Goal: Task Accomplishment & Management: Complete application form

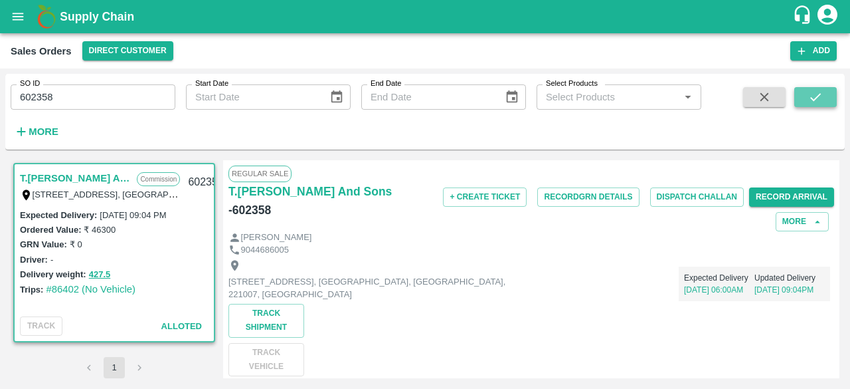
click at [816, 98] on icon "submit" at bounding box center [815, 97] width 11 height 8
click at [581, 197] on button "Record GRN Details" at bounding box center [588, 196] width 102 height 19
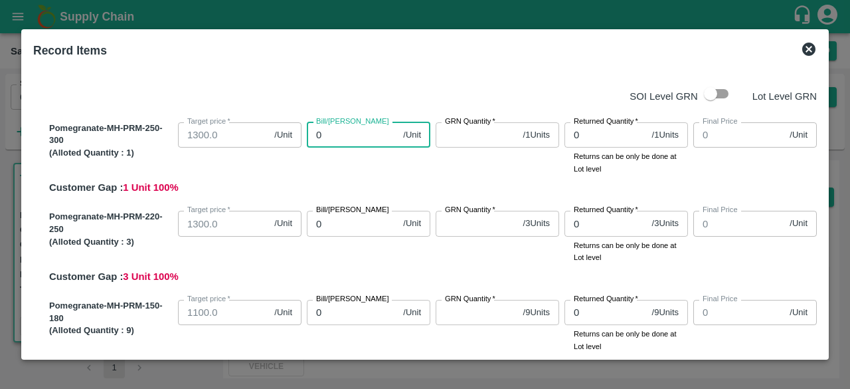
click at [344, 132] on input "0" at bounding box center [352, 134] width 91 height 25
type input "13"
type input "130"
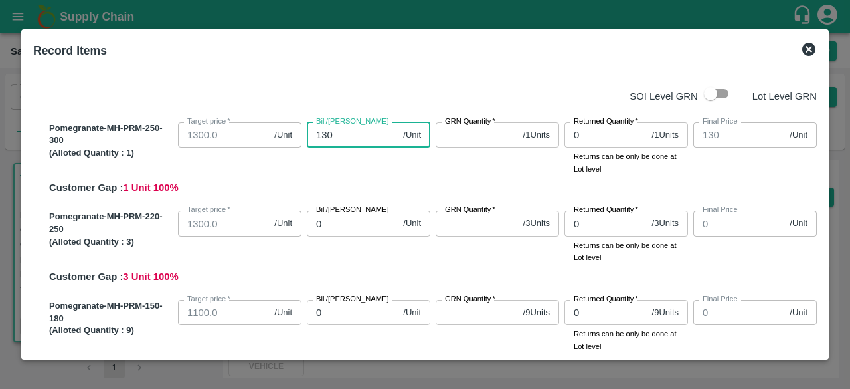
type input "1300"
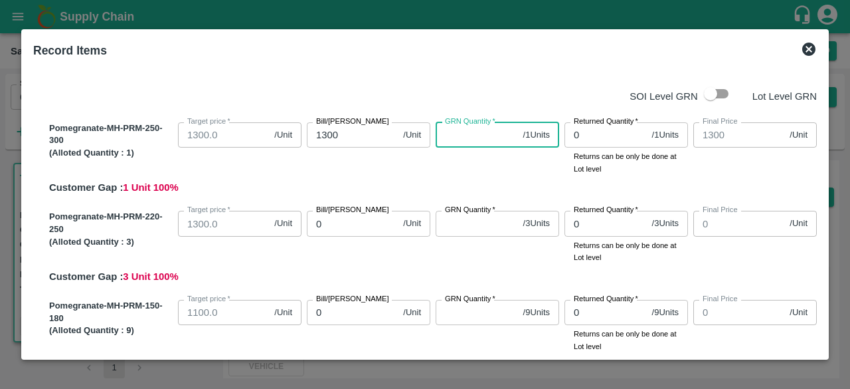
click at [483, 144] on input "GRN Quantity   *" at bounding box center [477, 134] width 82 height 25
type input "1"
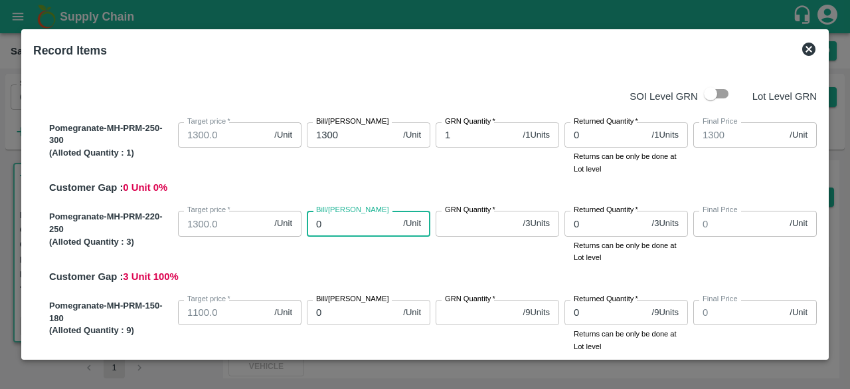
click at [335, 226] on input "0" at bounding box center [352, 223] width 91 height 25
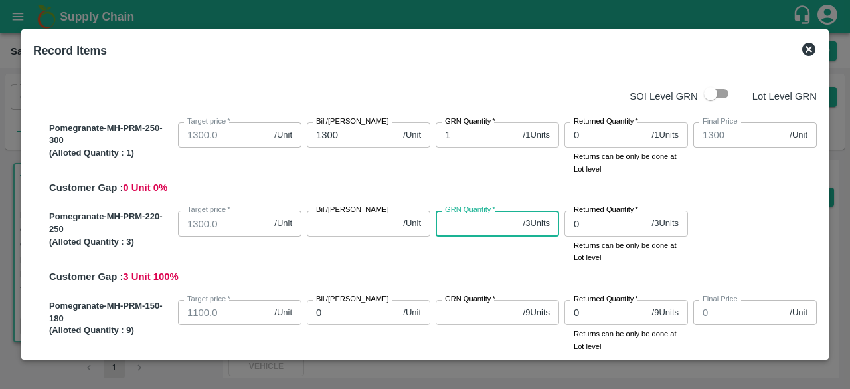
click at [466, 222] on input "GRN Quantity   *" at bounding box center [477, 223] width 82 height 25
type input "3"
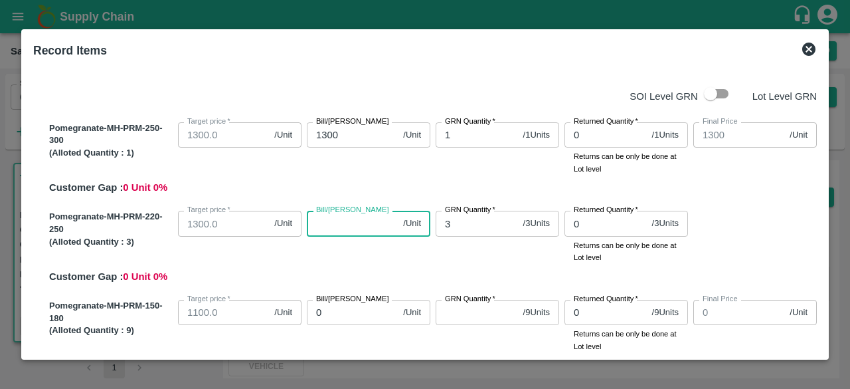
click at [365, 222] on input "Bill/[PERSON_NAME]" at bounding box center [352, 223] width 91 height 25
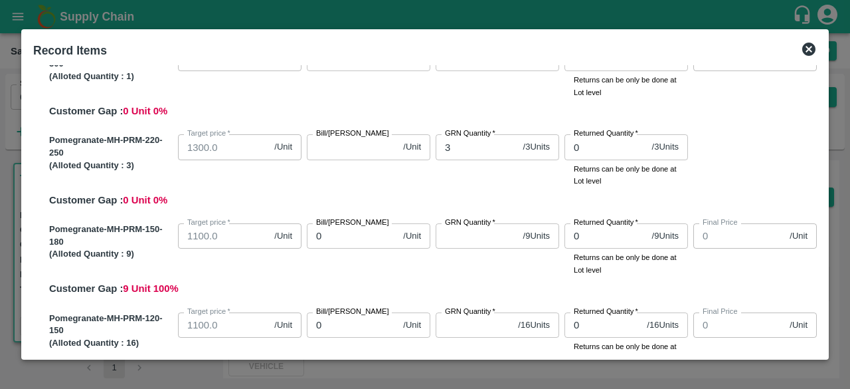
scroll to position [78, 0]
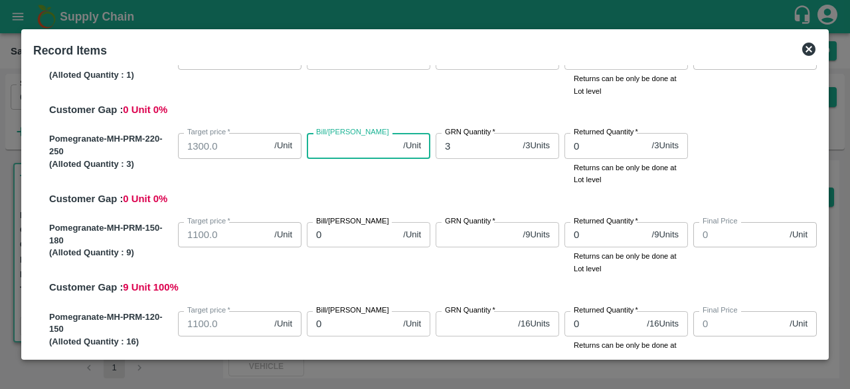
click at [348, 145] on input "Bill/[PERSON_NAME]" at bounding box center [352, 145] width 91 height 25
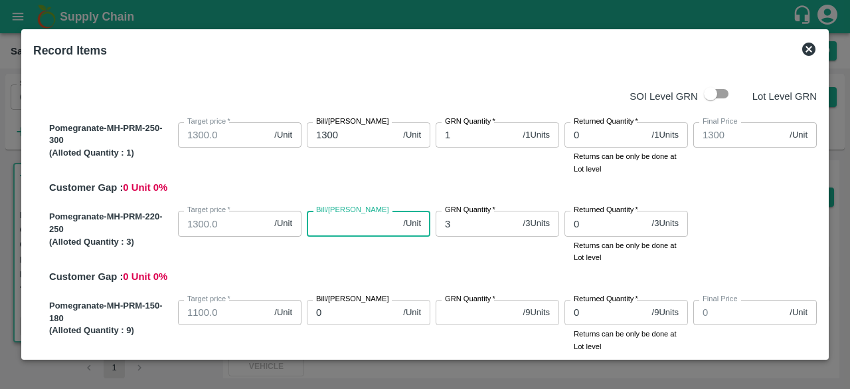
click at [327, 230] on input "Bill/[PERSON_NAME]" at bounding box center [352, 223] width 91 height 25
type input "13"
type input "139"
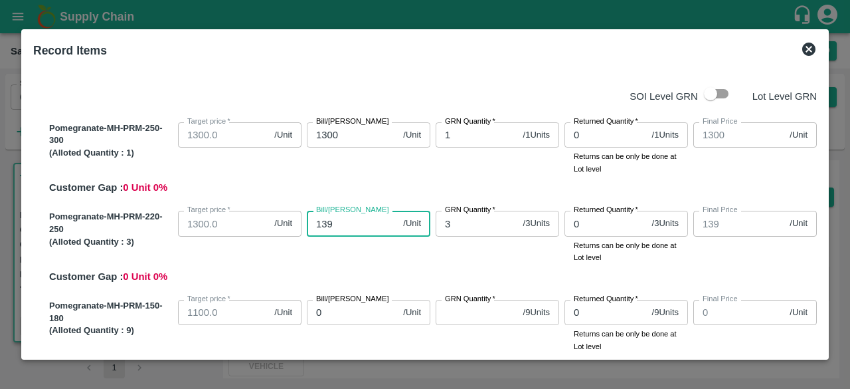
type input "1399"
type input "139"
type input "13"
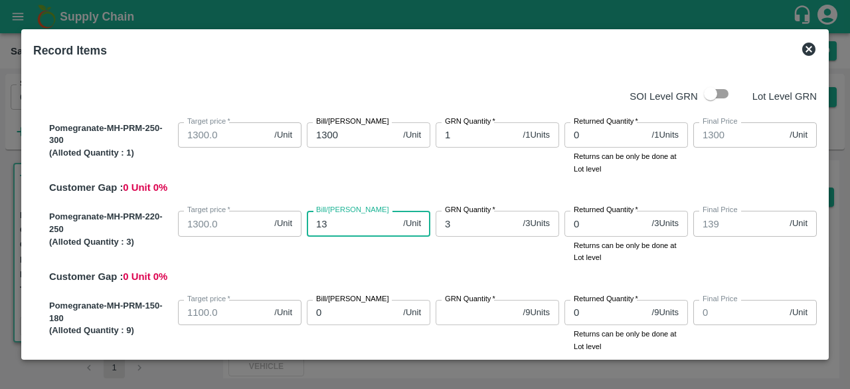
type input "13"
type input "130"
type input "1300"
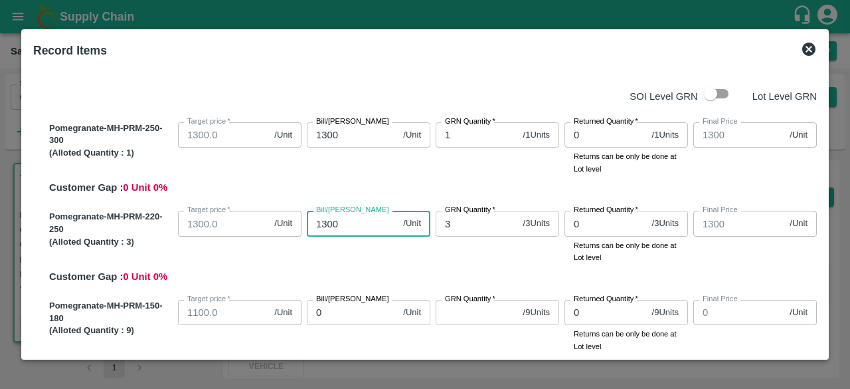
type input "1300"
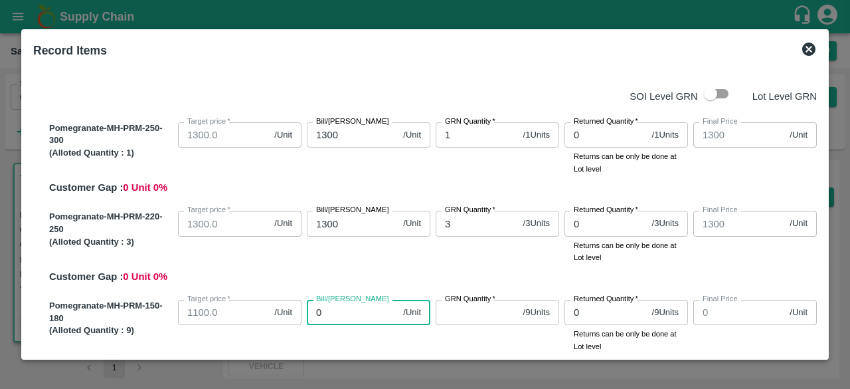
click at [335, 314] on input "0" at bounding box center [352, 312] width 91 height 25
type input "10"
type input "100"
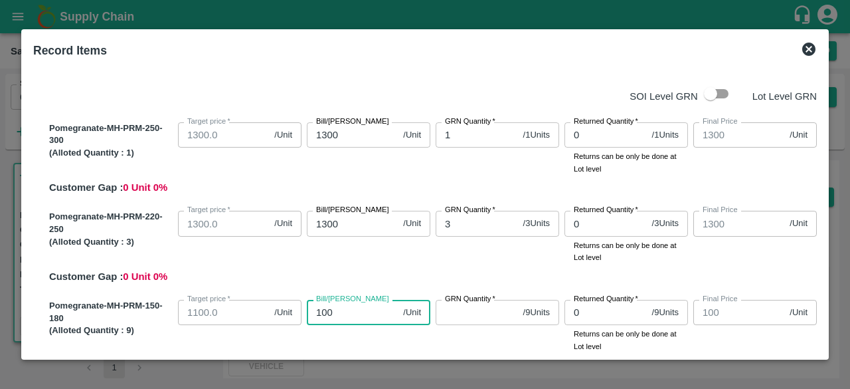
type input "1000"
click at [448, 318] on input "GRN Quantity   *" at bounding box center [477, 312] width 82 height 25
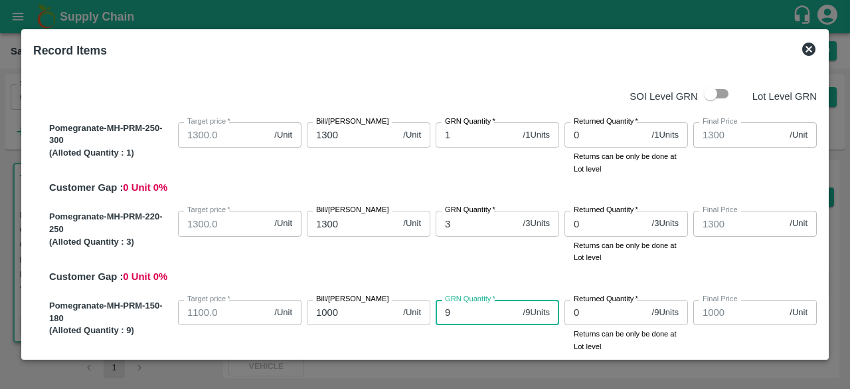
type input "9"
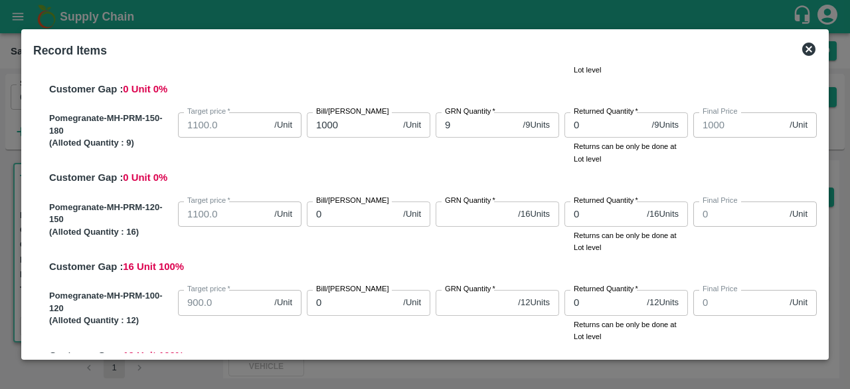
scroll to position [179, 0]
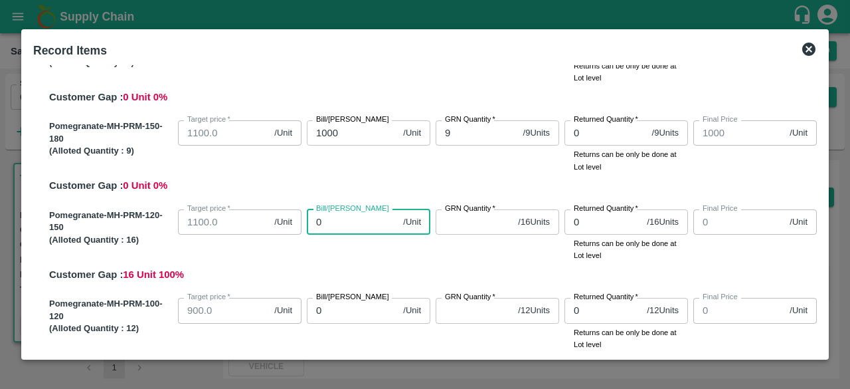
click at [351, 225] on input "0" at bounding box center [352, 221] width 91 height 25
type input "90"
type input "900"
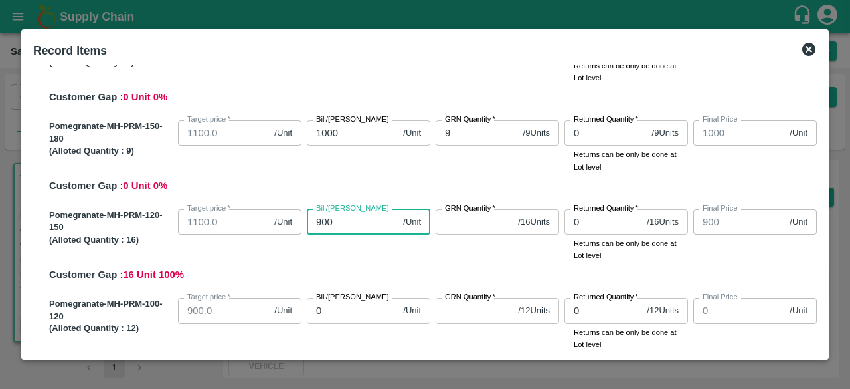
type input "900"
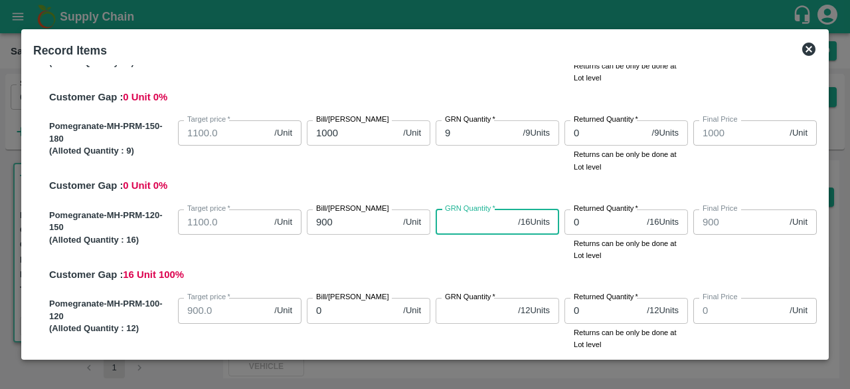
click at [487, 218] on input "GRN Quantity   *" at bounding box center [474, 221] width 77 height 25
type input "21"
click at [329, 314] on input "0" at bounding box center [352, 310] width 91 height 25
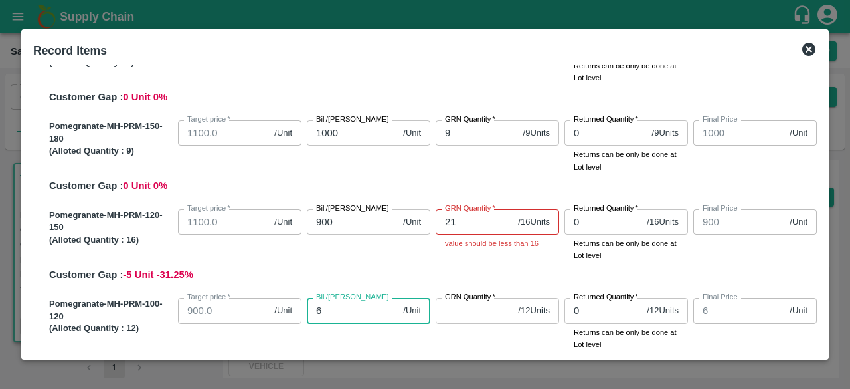
type input "60"
type input "600"
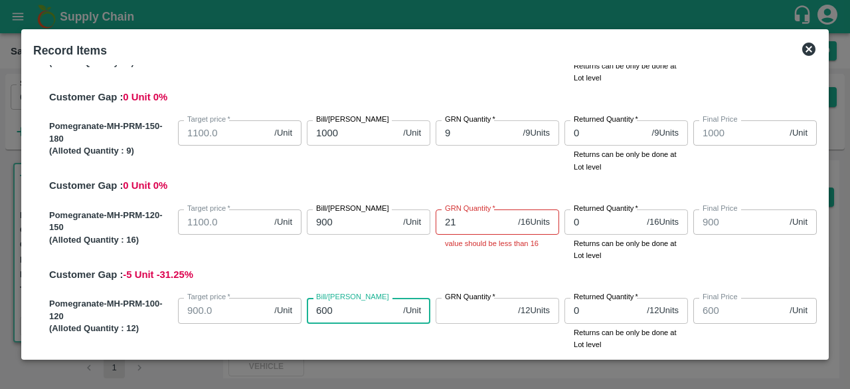
click at [450, 311] on input "GRN Quantity   *" at bounding box center [474, 310] width 77 height 25
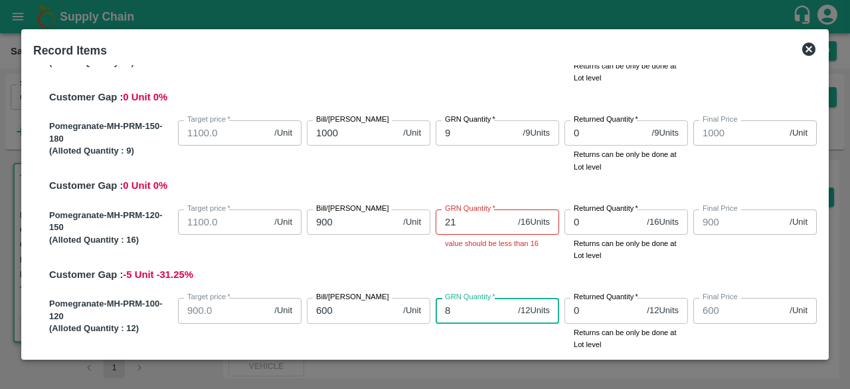
type input "8"
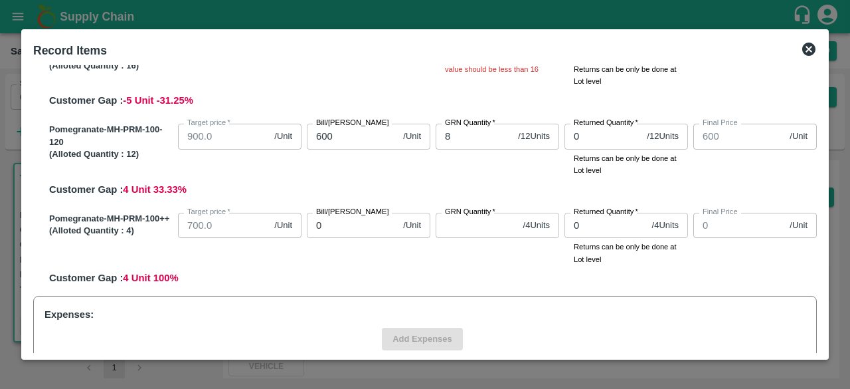
scroll to position [356, 0]
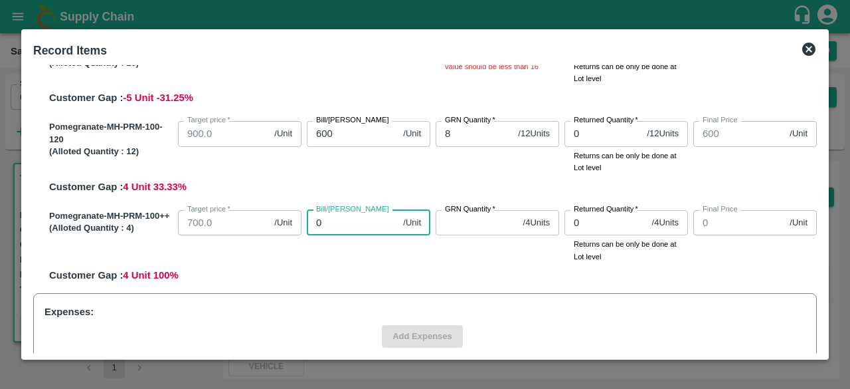
click at [329, 218] on input "0" at bounding box center [352, 222] width 91 height 25
type input "50"
type input "500"
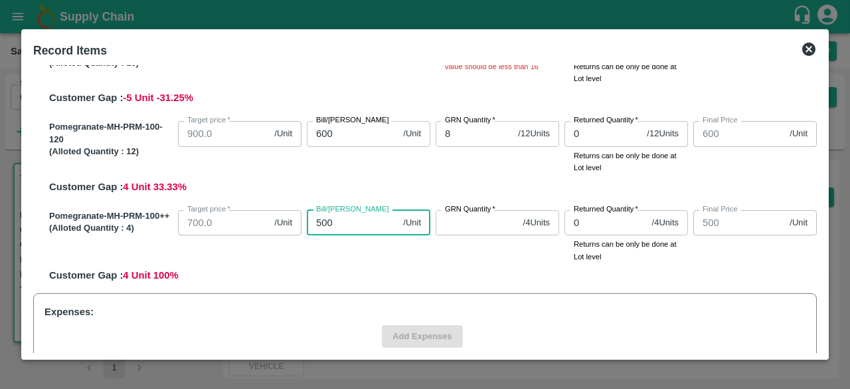
type input "500"
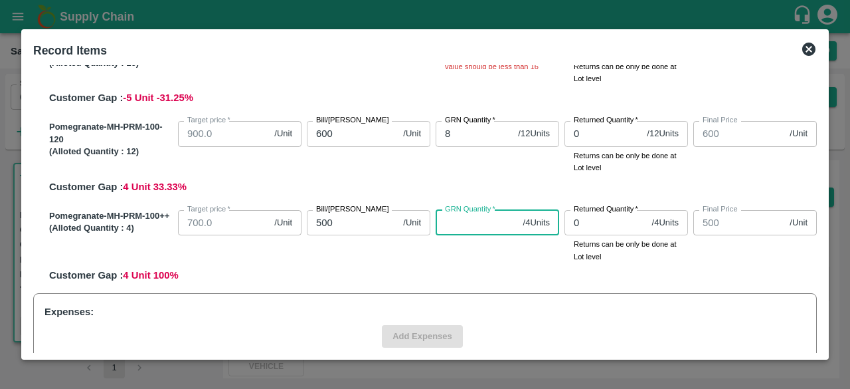
click at [476, 221] on input "GRN Quantity   *" at bounding box center [477, 222] width 82 height 25
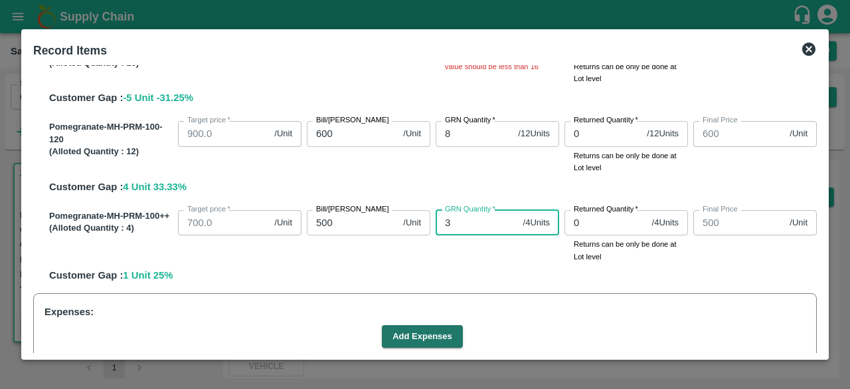
type input "3"
drag, startPoint x: 819, startPoint y: 234, endPoint x: 819, endPoint y: 246, distance: 12.0
click at [819, 246] on div "SOI Level GRN Lot Level GRN Pomegranate-MH-PRM-250-300 (Alloted Quantity : 1 ) …" at bounding box center [425, 209] width 794 height 288
drag, startPoint x: 819, startPoint y: 246, endPoint x: 822, endPoint y: 276, distance: 30.7
click at [822, 276] on div "Record Items SOI Level GRN Lot Level GRN Pomegranate-MH-PRM-250-300 (Alloted Qu…" at bounding box center [425, 194] width 808 height 330
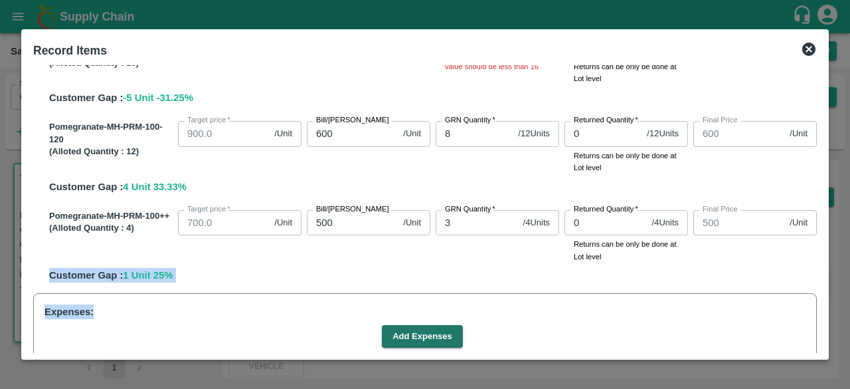
drag, startPoint x: 822, startPoint y: 276, endPoint x: 820, endPoint y: 299, distance: 22.7
click at [820, 299] on div "Record Items SOI Level GRN Lot Level GRN Pomegranate-MH-PRM-250-300 (Alloted Qu…" at bounding box center [425, 194] width 808 height 330
click at [784, 280] on div "Pomegranate-MH-PRM-100++ (Alloted Quantity : 4 ) Target price   * 700.0 /Unit T…" at bounding box center [430, 244] width 773 height 78
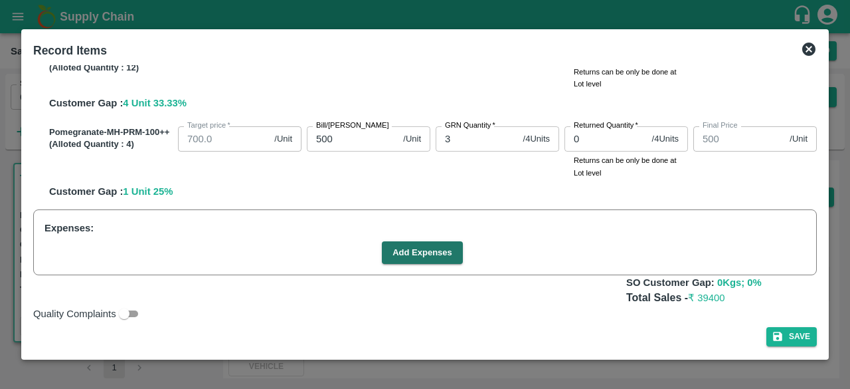
scroll to position [443, 0]
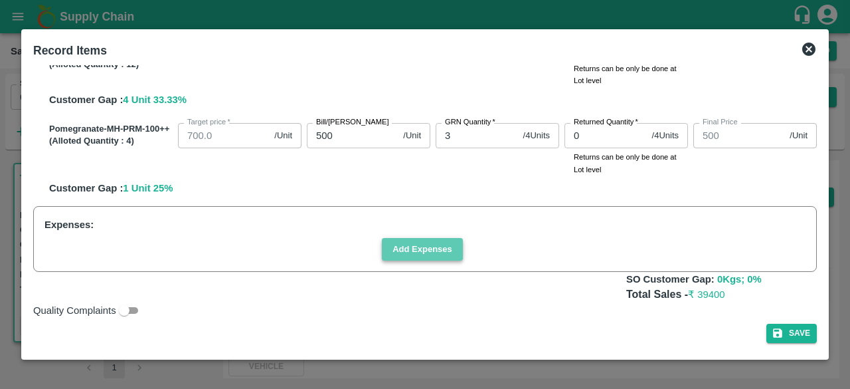
click at [410, 254] on button "Add Expenses" at bounding box center [422, 249] width 81 height 23
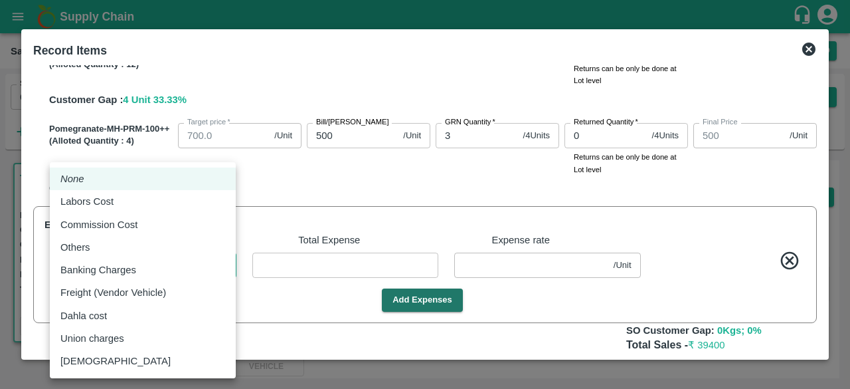
click at [179, 262] on body "Supply Chain Sales Orders Direct Customer Add SO ID 602358 SO ID Start Date Sta…" at bounding box center [425, 194] width 850 height 389
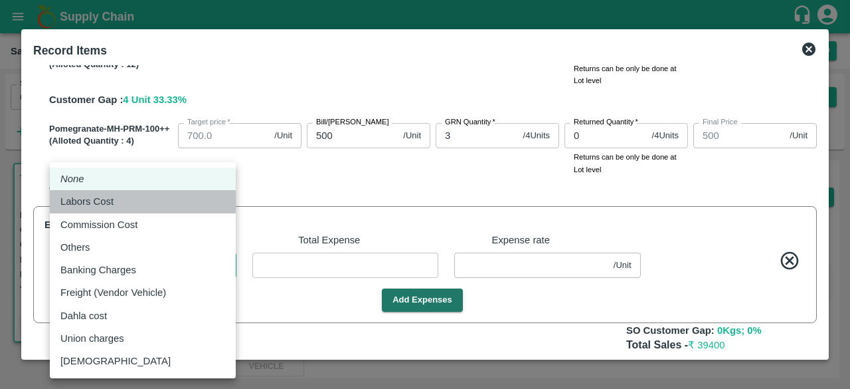
click at [163, 196] on div "Labors Cost" at bounding box center [142, 201] width 165 height 15
type input "Labors Cost"
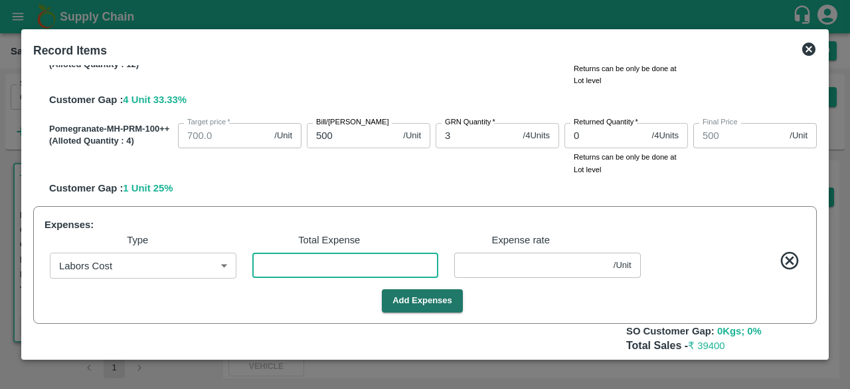
click at [351, 265] on input "number" at bounding box center [345, 264] width 187 height 25
type input "1299.9778"
type input "999.9778"
type input "899.9778"
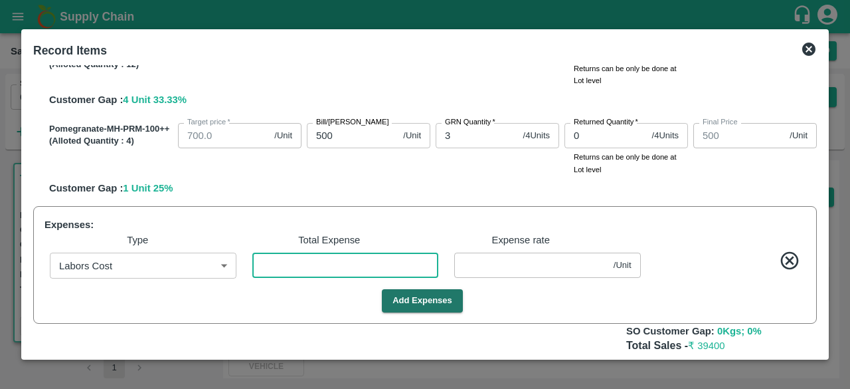
type input "599.9778"
type input "499.9778"
type input "1"
type input "0.02222"
type input "1299.7111"
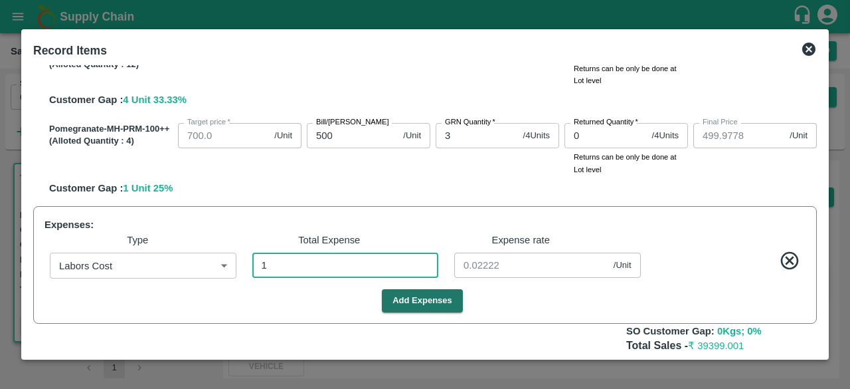
type input "1299.7111"
type input "999.7111"
type input "899.7111"
type input "599.7111"
type input "499.7111"
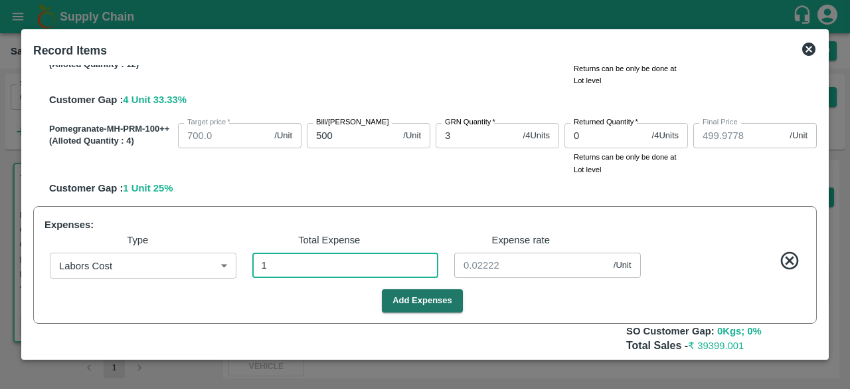
type input "13"
type input "0.28889"
type input "1297"
type input "997"
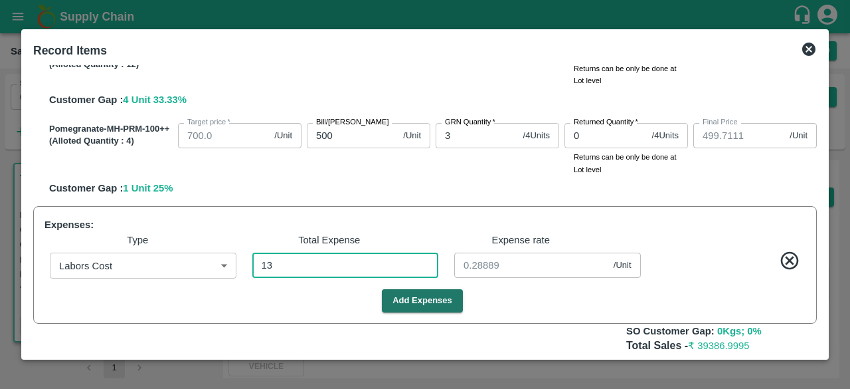
type input "897"
type input "597"
type input "497"
type input "135"
type input "3"
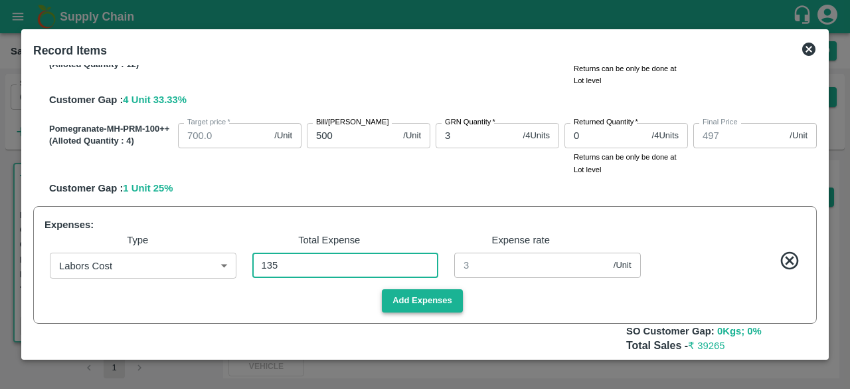
type input "135"
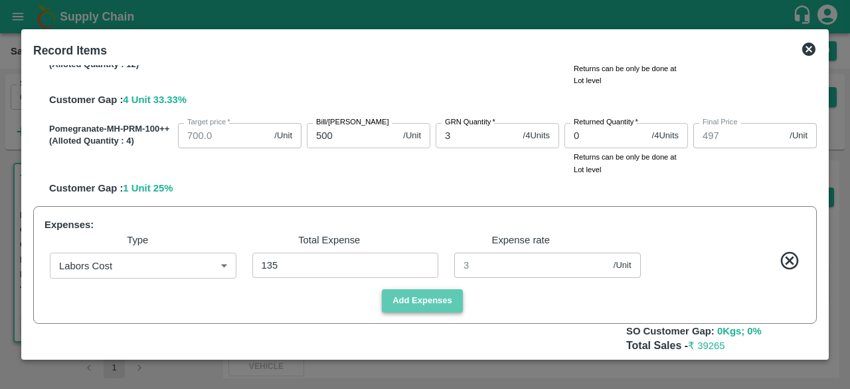
click at [426, 291] on button "Add Expenses" at bounding box center [422, 300] width 81 height 23
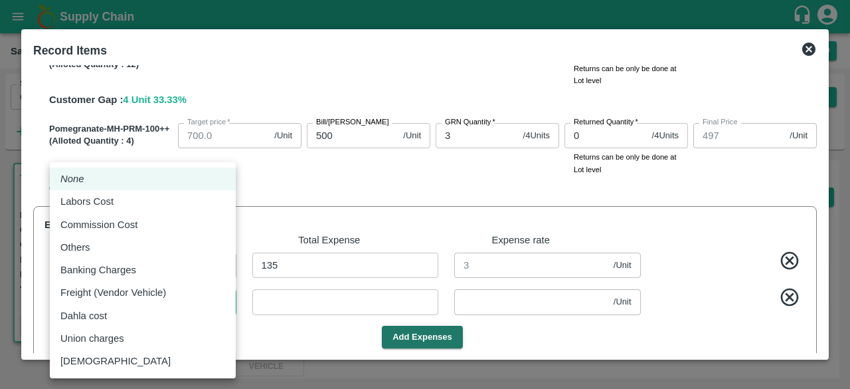
click at [129, 298] on body "Supply Chain Sales Orders Direct Customer Add SO ID 602358 SO ID Start Date Sta…" at bounding box center [425, 194] width 850 height 389
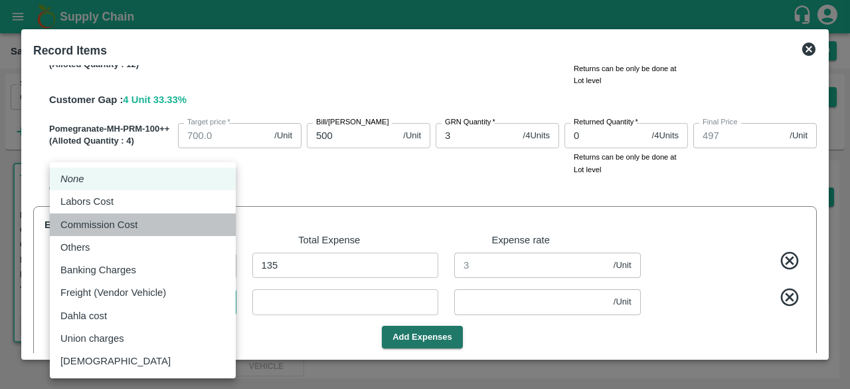
click at [120, 225] on p "Commission Cost" at bounding box center [98, 224] width 77 height 15
type input "Commission Cost"
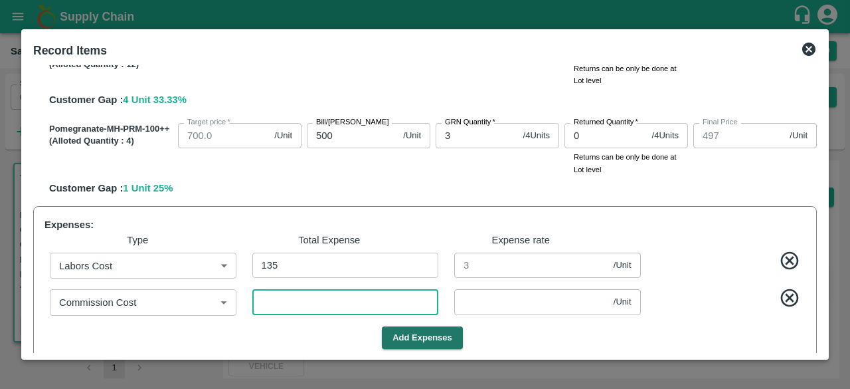
click at [280, 294] on input "number" at bounding box center [345, 301] width 187 height 25
type input "1296.9778"
type input "996.9778"
type input "896.9778"
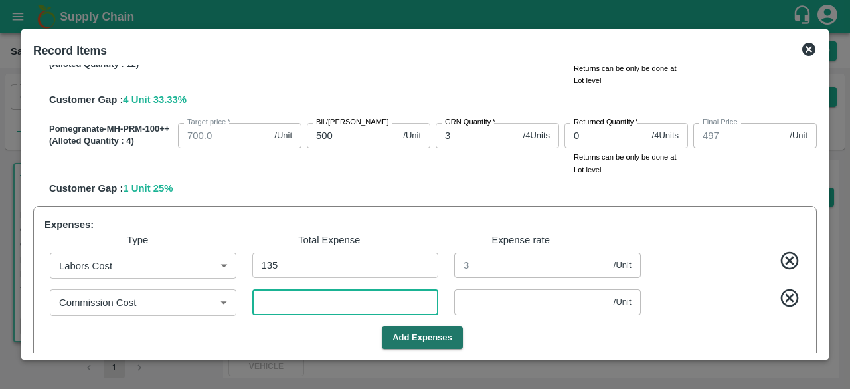
type input "596.9778"
type input "496.9778"
type input "1"
type input "0.02222"
type input "1296.6667"
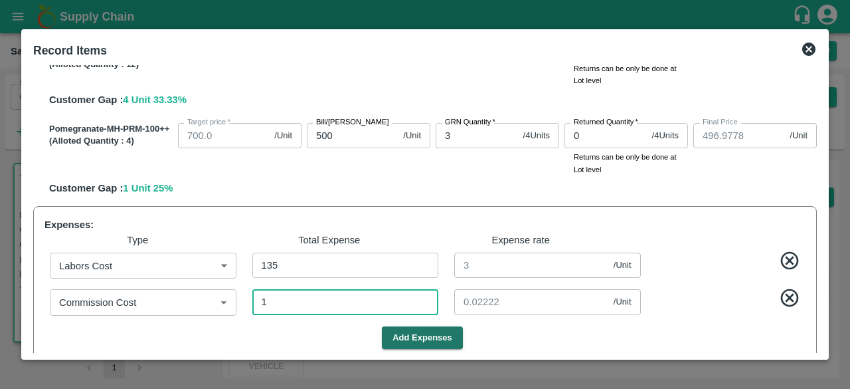
type input "1296.6667"
type input "996.6667"
type input "896.6667"
type input "596.6667"
type input "496.6667"
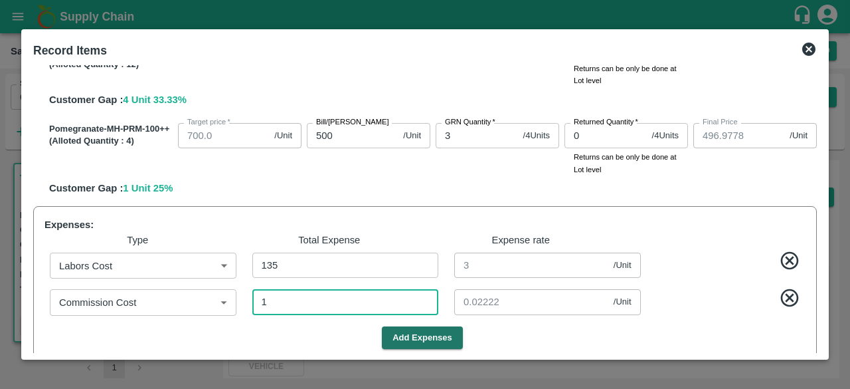
type input "15"
type input "0.33333"
type input "1293.5111"
type input "993.5111"
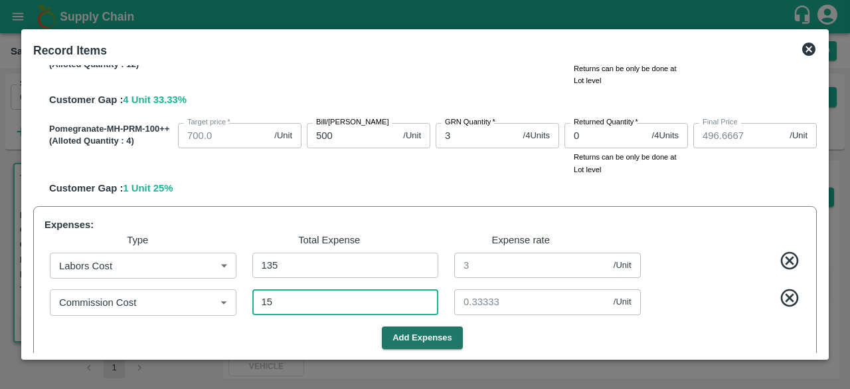
type input "893.5111"
type input "593.5111"
type input "493.5111"
type input "157"
type input "3.48889"
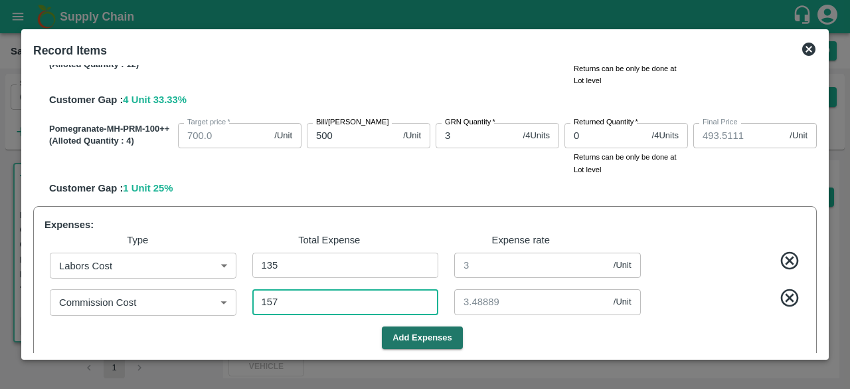
type input "1261.9778"
type input "961.9778"
type input "861.9778"
type input "561.9778"
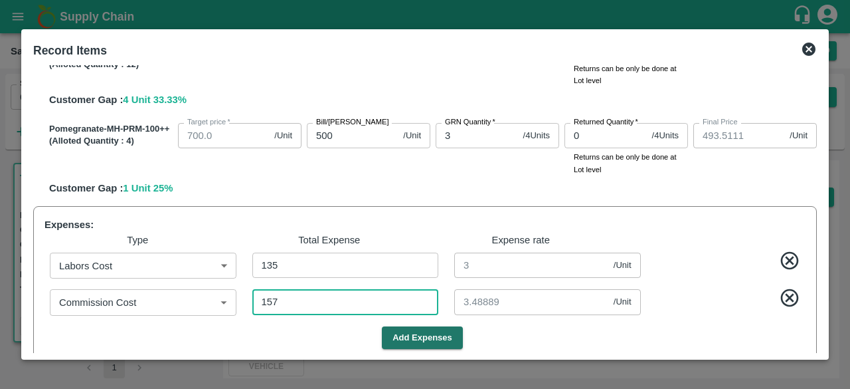
type input "461.9778"
type input "1576"
type input "35.02222"
type input "1576"
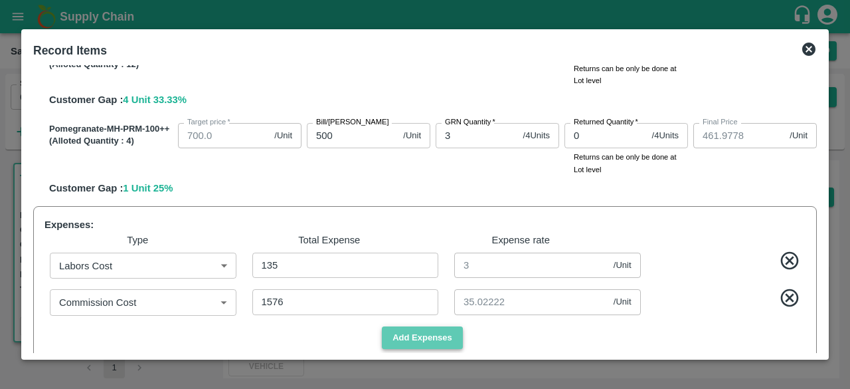
click at [405, 337] on button "Add Expenses" at bounding box center [422, 337] width 81 height 23
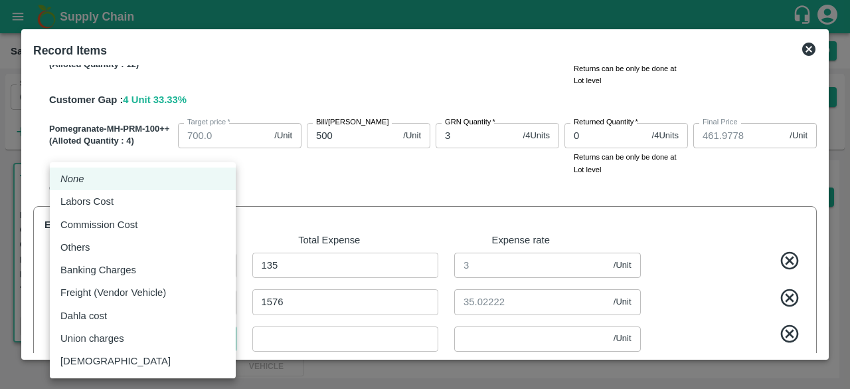
click at [187, 332] on body "Supply Chain Sales Orders Direct Customer Add SO ID 602358 SO ID Start Date Sta…" at bounding box center [425, 194] width 850 height 389
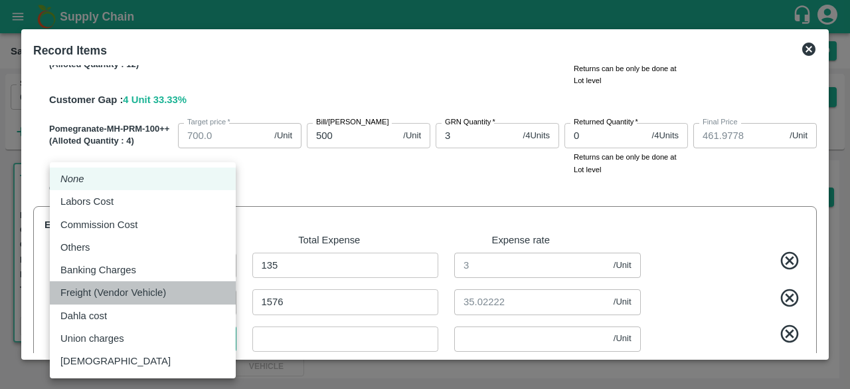
click at [156, 296] on p "Freight (Vendor Vehicle)" at bounding box center [113, 292] width 106 height 15
type input "Freight (Vendor Vehicle)"
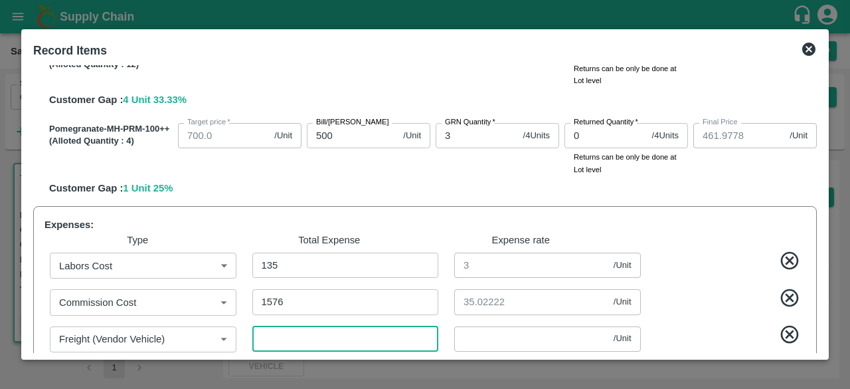
click at [289, 333] on input "number" at bounding box center [345, 338] width 187 height 25
type input "1261.9333"
type input "961.9333"
type input "861.9333"
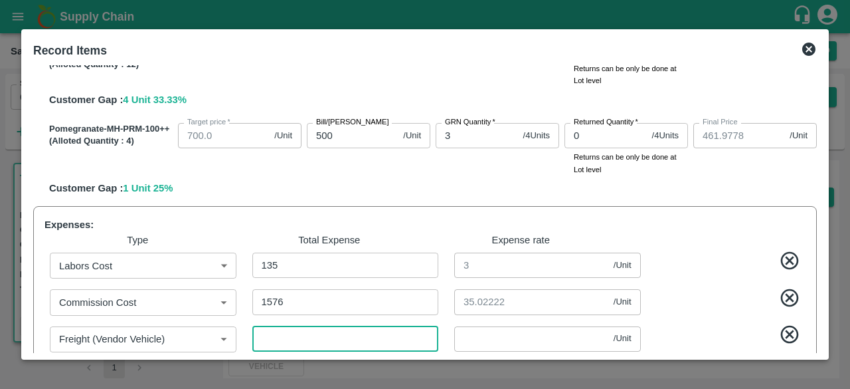
type input "561.9333"
type input "461.9333"
type input "2"
type input "0.04444"
type input "1261.3778"
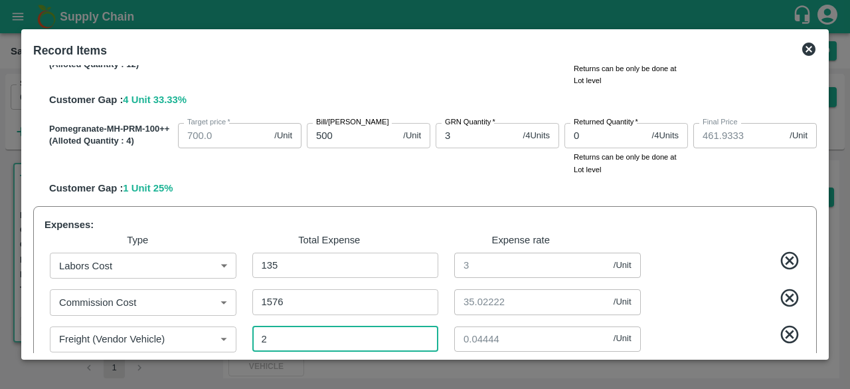
type input "1261.3778"
type input "961.3778"
type input "861.3778"
type input "561.3778"
type input "461.3778"
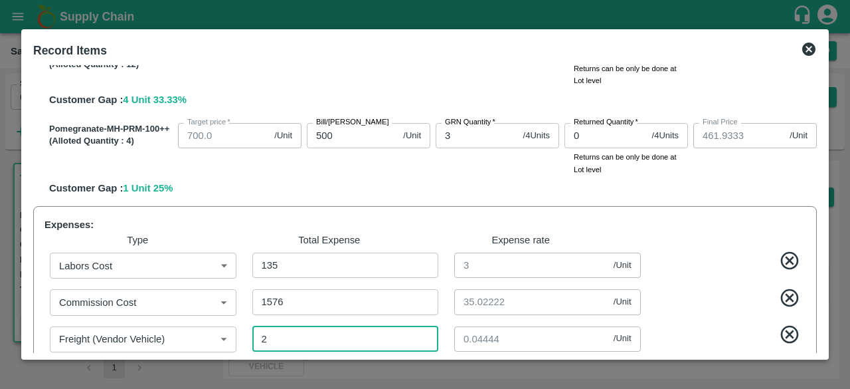
type input "27"
type input "0.6"
type input "1255.9778"
type input "955.9778"
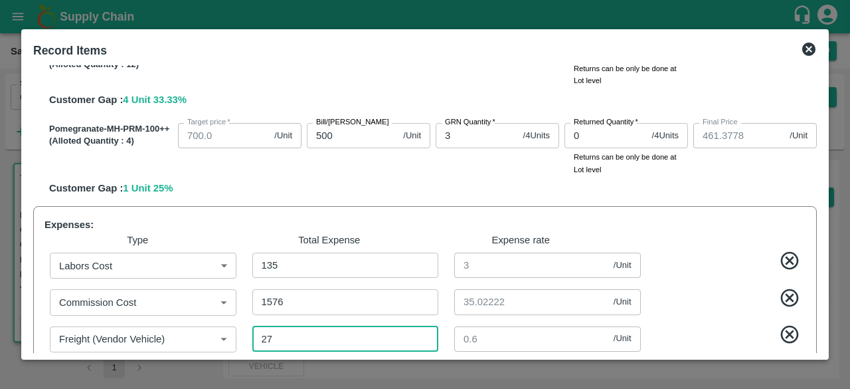
type input "855.9778"
type input "555.9778"
type input "455.9778"
type input "270"
type input "6"
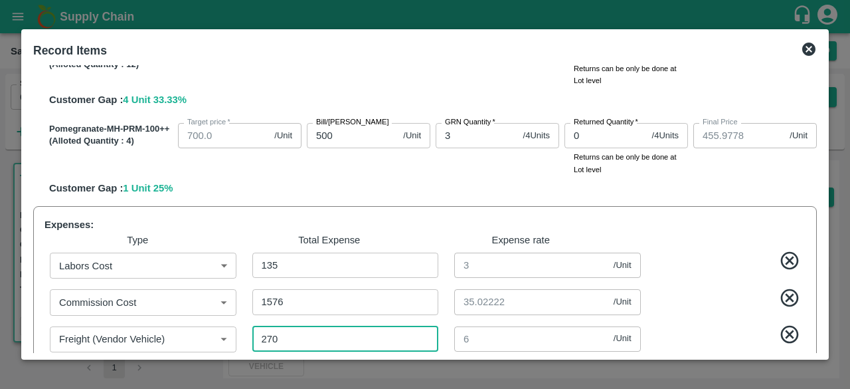
type input "1201.9778"
type input "901.9778"
type input "801.9778"
type input "501.9778"
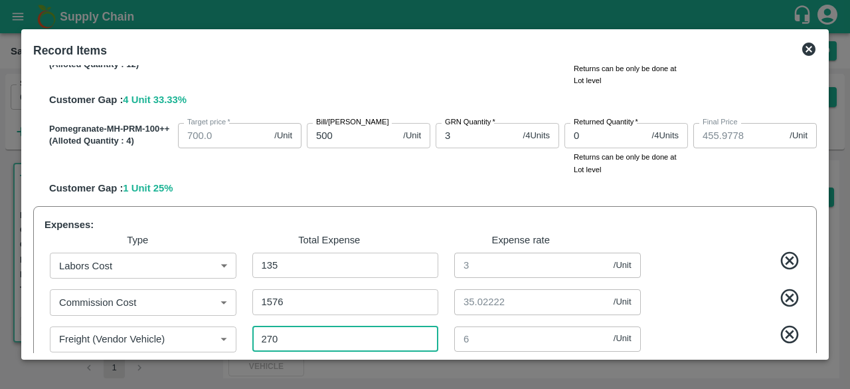
type input "401.9778"
type input "2700"
type input "60"
type input "2700"
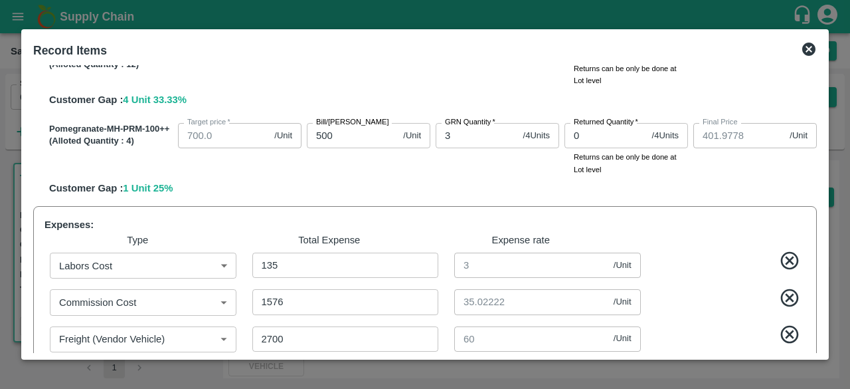
click at [822, 347] on div "Record Items SOI Level GRN Lot Level GRN Pomegranate-MH-PRM-250-300 (Alloted Qu…" at bounding box center [425, 194] width 808 height 330
click at [824, 346] on div "Record Items SOI Level GRN Lot Level GRN Pomegranate-MH-PRM-250-300 (Alloted Qu…" at bounding box center [425, 194] width 808 height 330
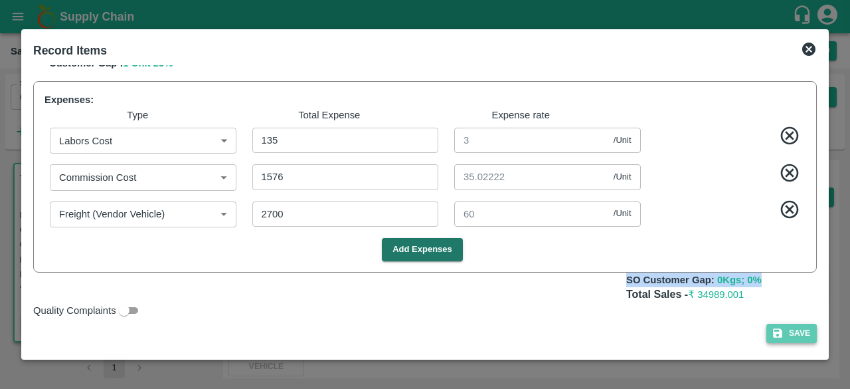
click at [802, 339] on button "Save" at bounding box center [791, 332] width 50 height 19
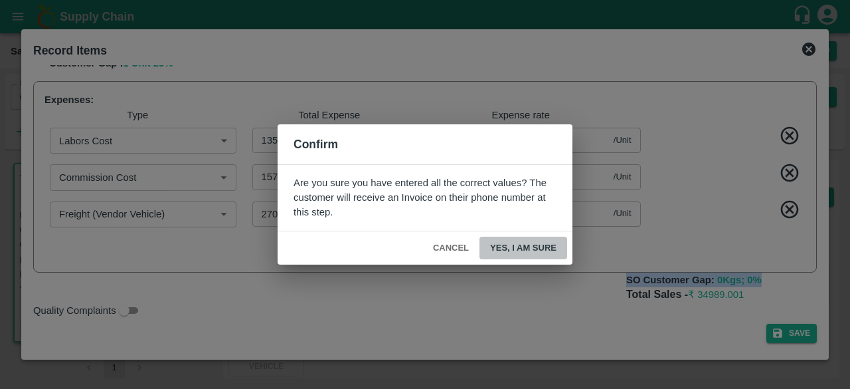
click at [555, 246] on button "Yes, I am sure" at bounding box center [523, 247] width 88 height 23
click at [448, 243] on button "Cancel" at bounding box center [451, 247] width 46 height 23
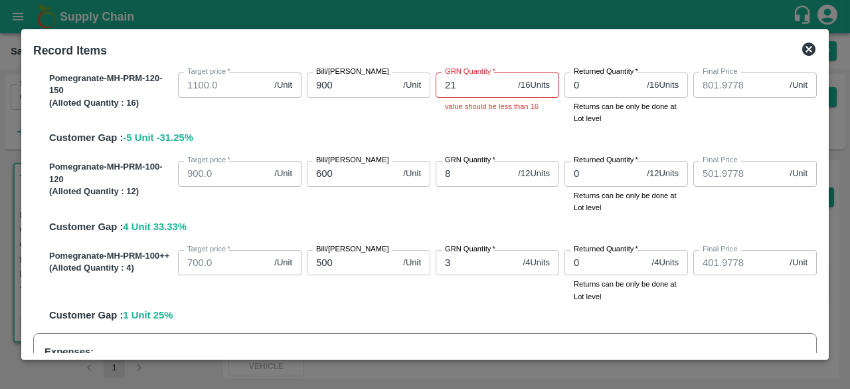
scroll to position [64, 0]
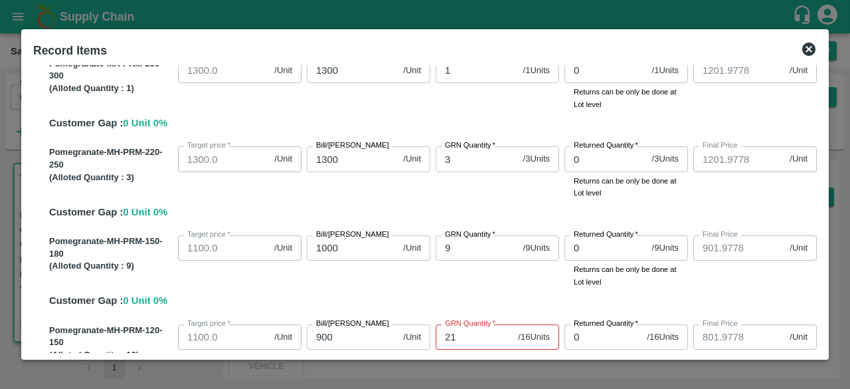
drag, startPoint x: 823, startPoint y: 135, endPoint x: 820, endPoint y: 143, distance: 8.6
click at [820, 143] on div "Record Items SOI Level GRN Lot Level GRN Pomegranate-MH-PRM-250-300 (Alloted Qu…" at bounding box center [425, 194] width 808 height 330
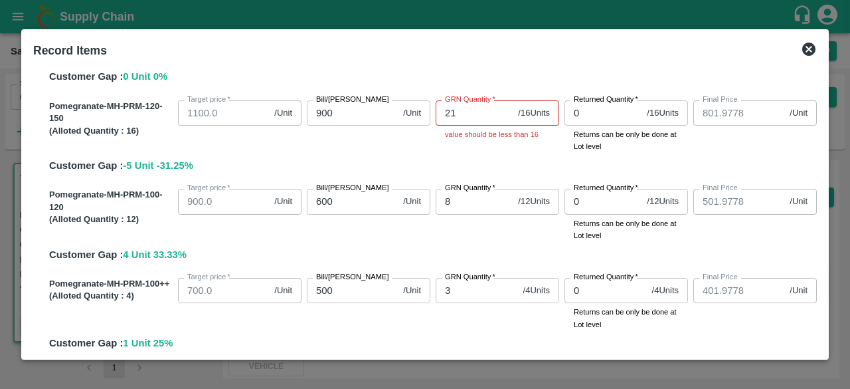
scroll to position [291, 0]
